Goal: Information Seeking & Learning: Learn about a topic

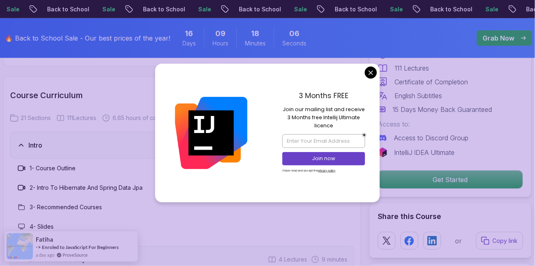
scroll to position [993, 0]
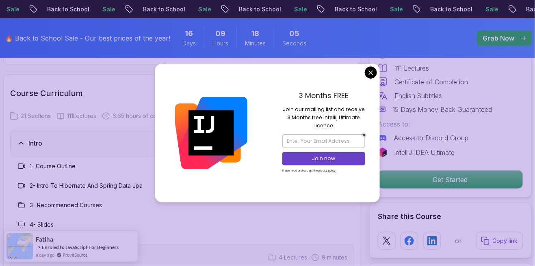
click at [374, 93] on div "Pro Course Includes: 6.65 Hours 111 Lectures Certificate of Completion English …" at bounding box center [450, 100] width 162 height 195
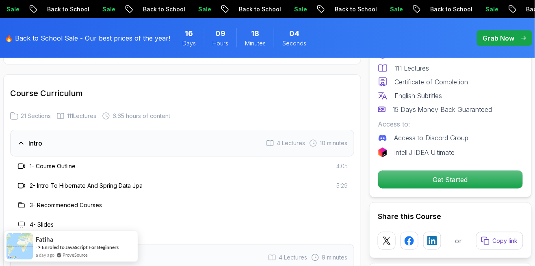
click at [343, 139] on span "10 minutes" at bounding box center [334, 143] width 28 height 8
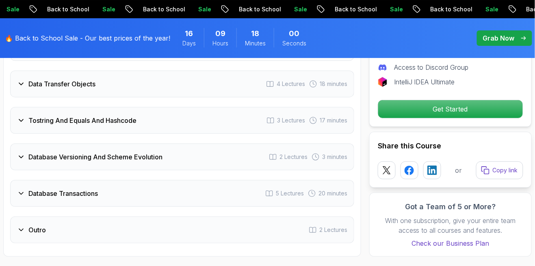
scroll to position [1634, 0]
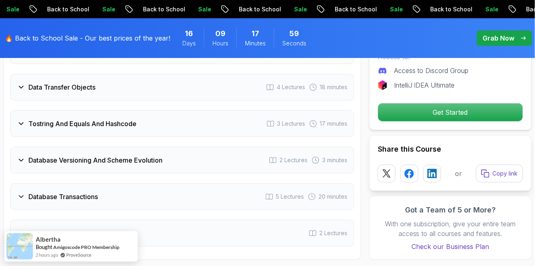
click at [30, 192] on h3 "Database Transactions" at bounding box center [62, 197] width 69 height 10
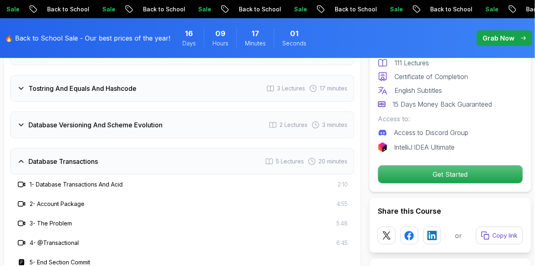
scroll to position [1670, 0]
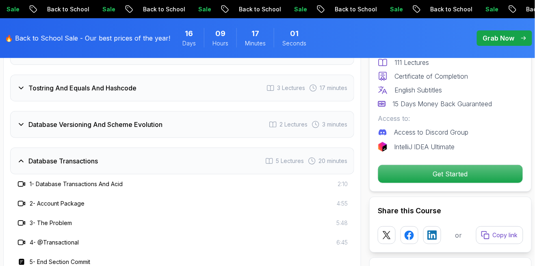
click at [31, 156] on h3 "Database Transactions" at bounding box center [62, 161] width 69 height 10
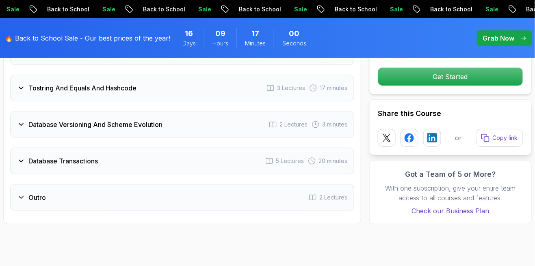
click at [21, 124] on div "Database Versioning And Scheme Evolution 2 Lectures 3 minutes" at bounding box center [182, 124] width 344 height 27
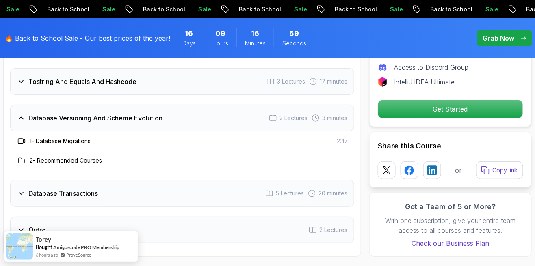
scroll to position [1681, 0]
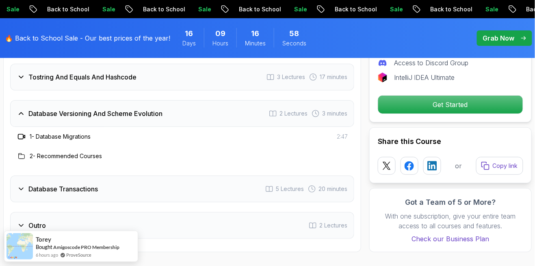
click at [20, 109] on div "Database Versioning And Scheme Evolution" at bounding box center [89, 114] width 145 height 10
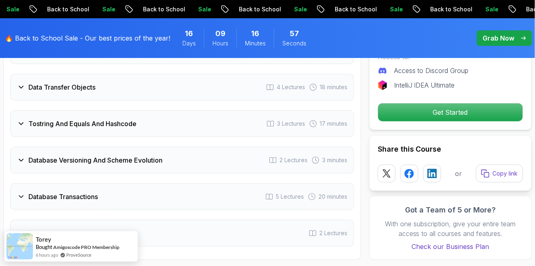
click at [22, 120] on icon at bounding box center [21, 124] width 8 height 8
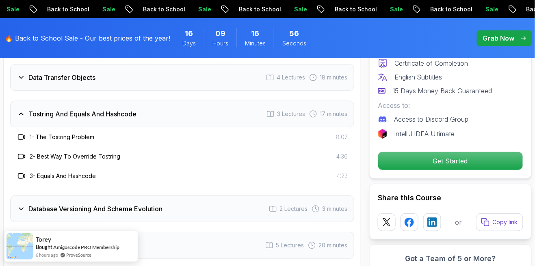
scroll to position [1647, 0]
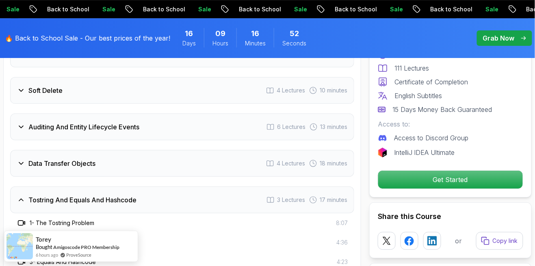
click at [19, 160] on icon at bounding box center [21, 164] width 8 height 8
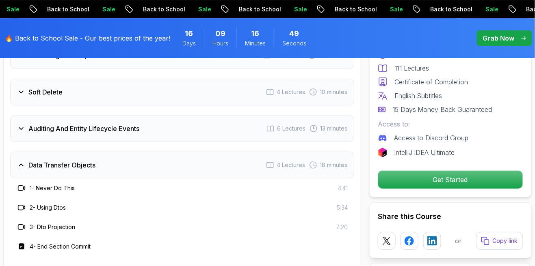
click at [20, 152] on div "Data Transfer Objects 4 Lectures 18 minutes" at bounding box center [182, 165] width 344 height 27
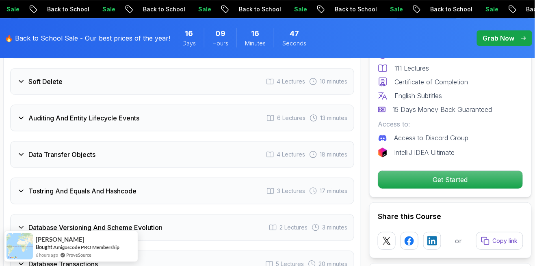
scroll to position [1566, 0]
click at [23, 115] on icon at bounding box center [21, 119] width 8 height 8
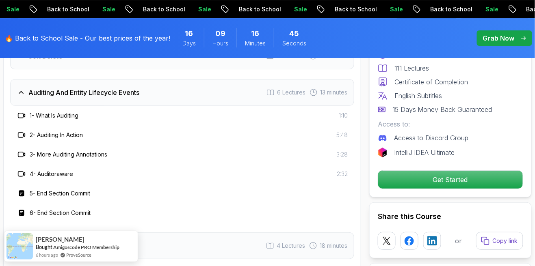
scroll to position [1558, 0]
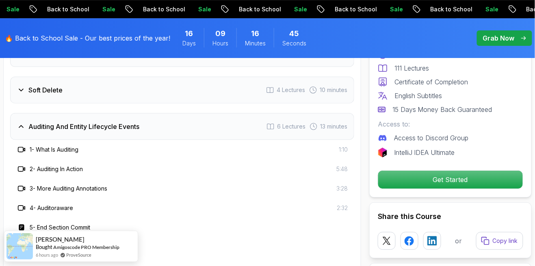
click at [26, 122] on div "Auditing And Entity Lifecycle Events" at bounding box center [78, 127] width 122 height 10
